Goal: Transaction & Acquisition: Purchase product/service

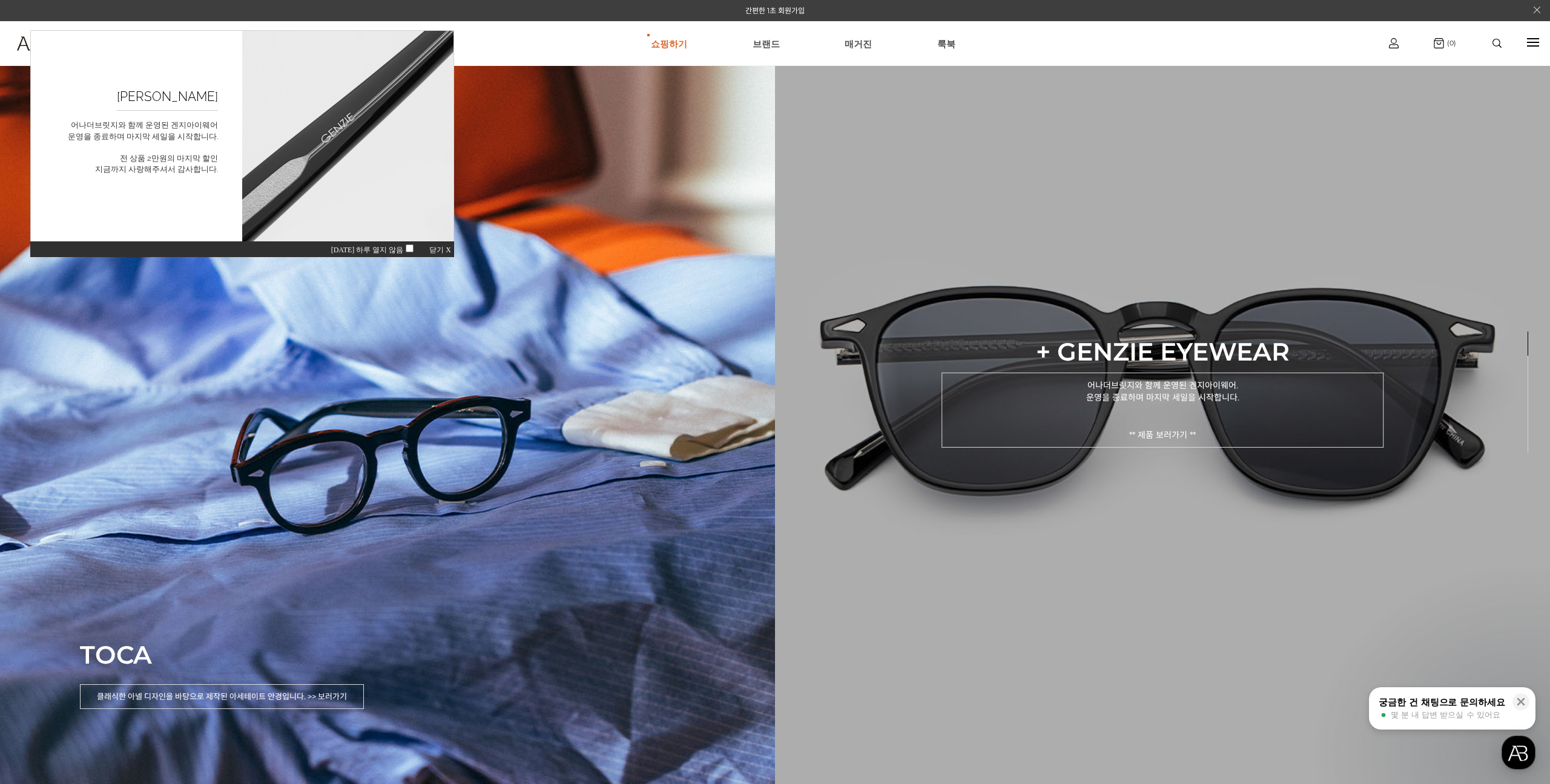
click at [1147, 428] on p "어나더브릿지와 함께 운영된 겐지아이웨어. 운영을 종료하며 마지막 세일을 시작합니다. ** 제품 보러가기 **" at bounding box center [1162, 410] width 442 height 75
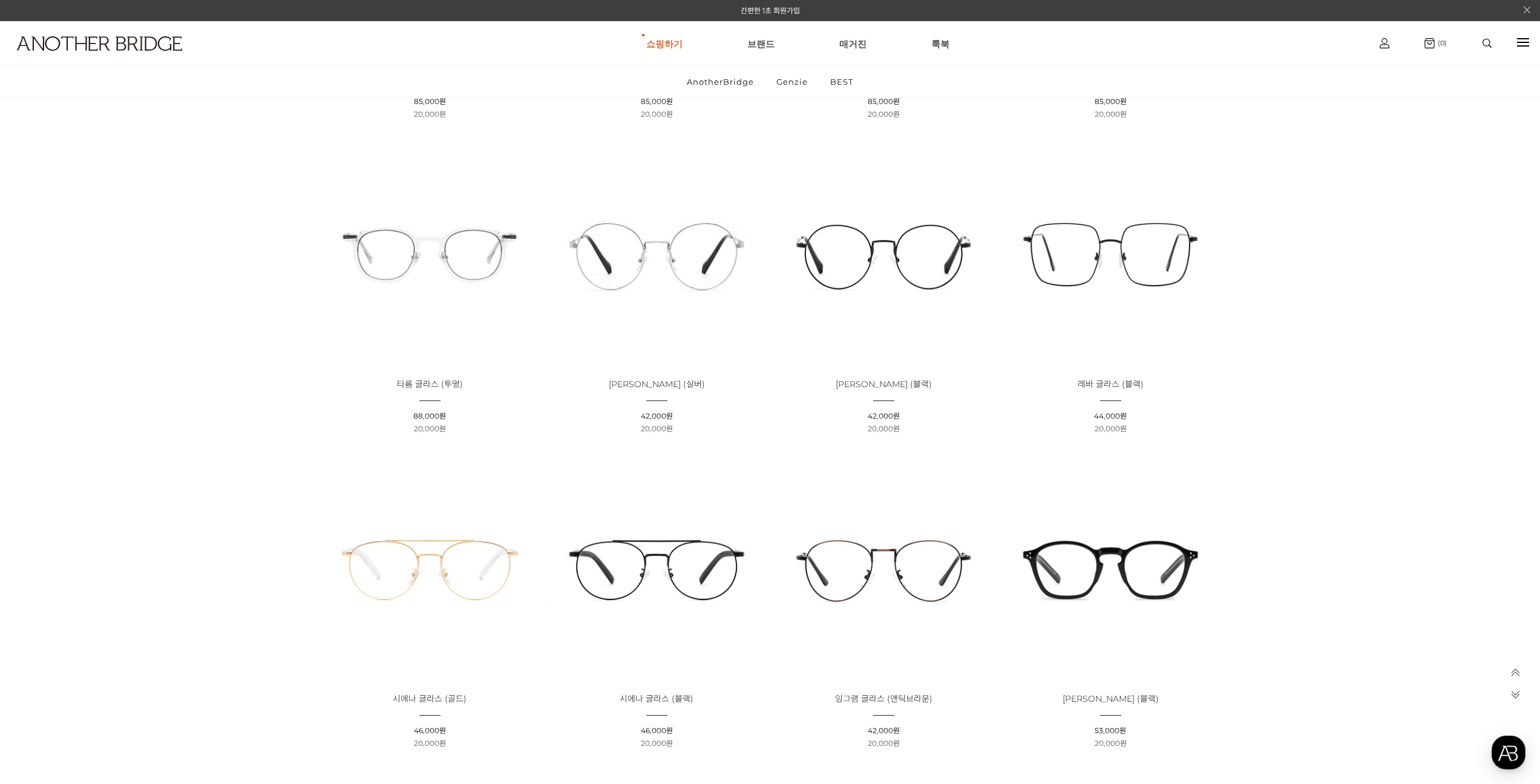
scroll to position [2420, 0]
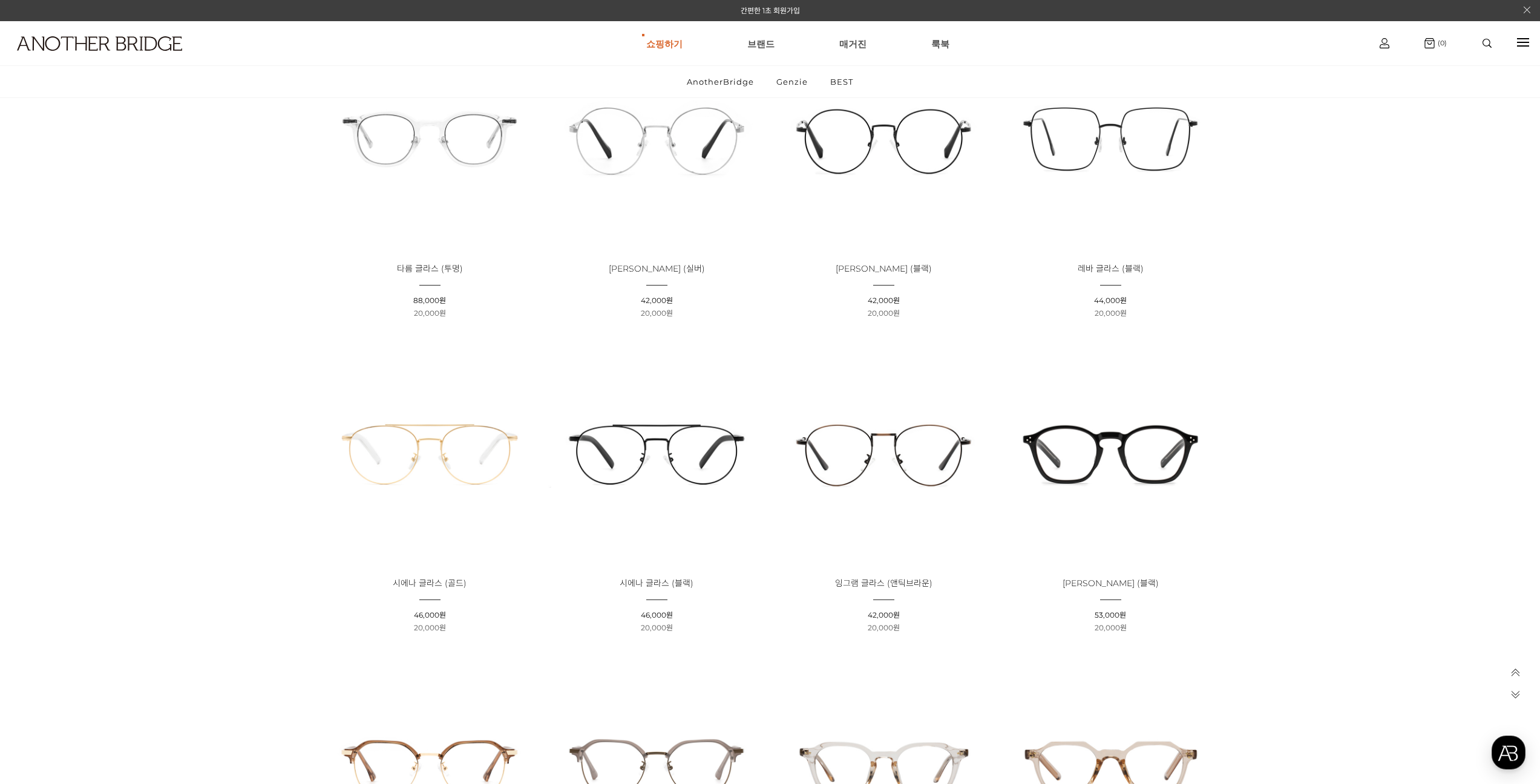
click at [1085, 455] on img at bounding box center [1110, 452] width 219 height 219
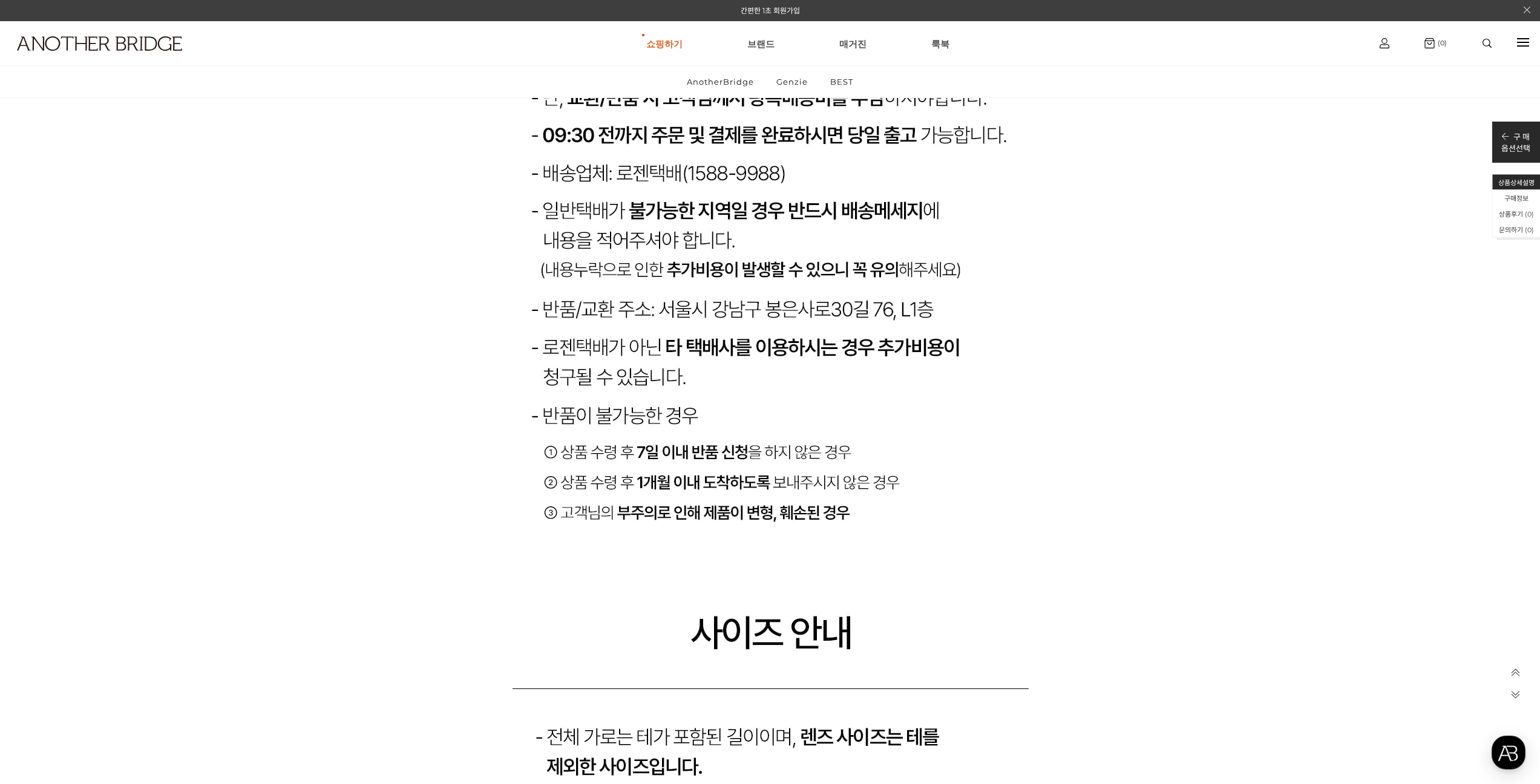
scroll to position [12262, 0]
